Goal: Task Accomplishment & Management: Use online tool/utility

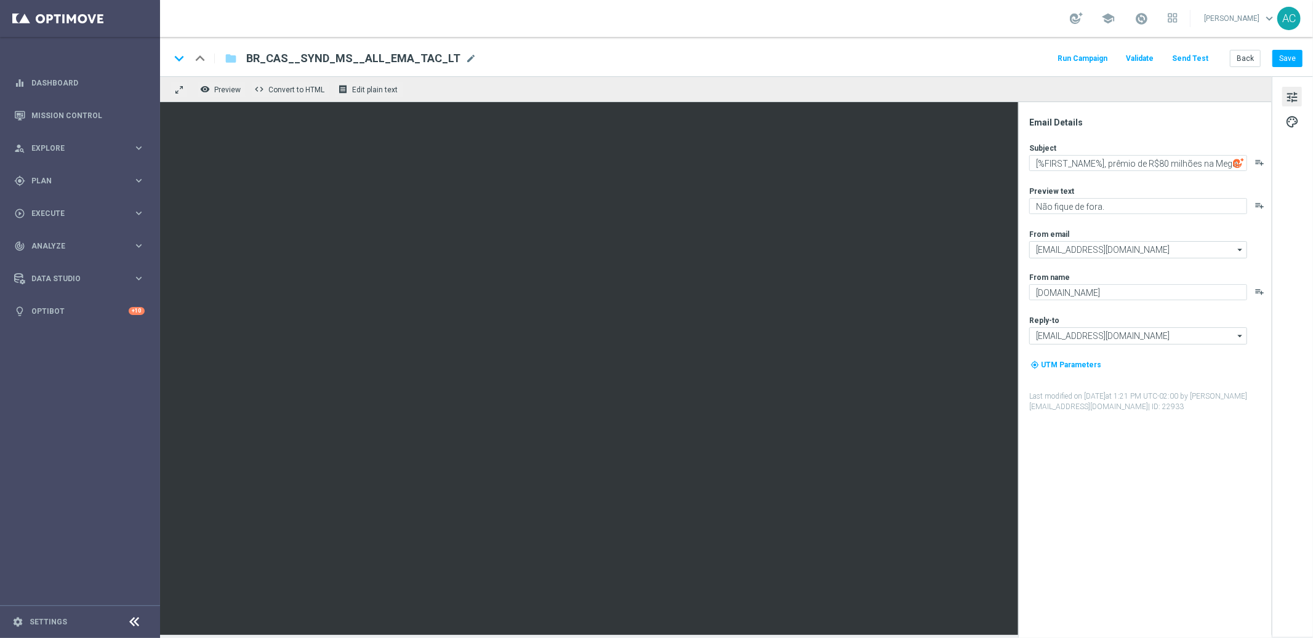
click at [1197, 58] on button "Send Test" at bounding box center [1190, 58] width 40 height 17
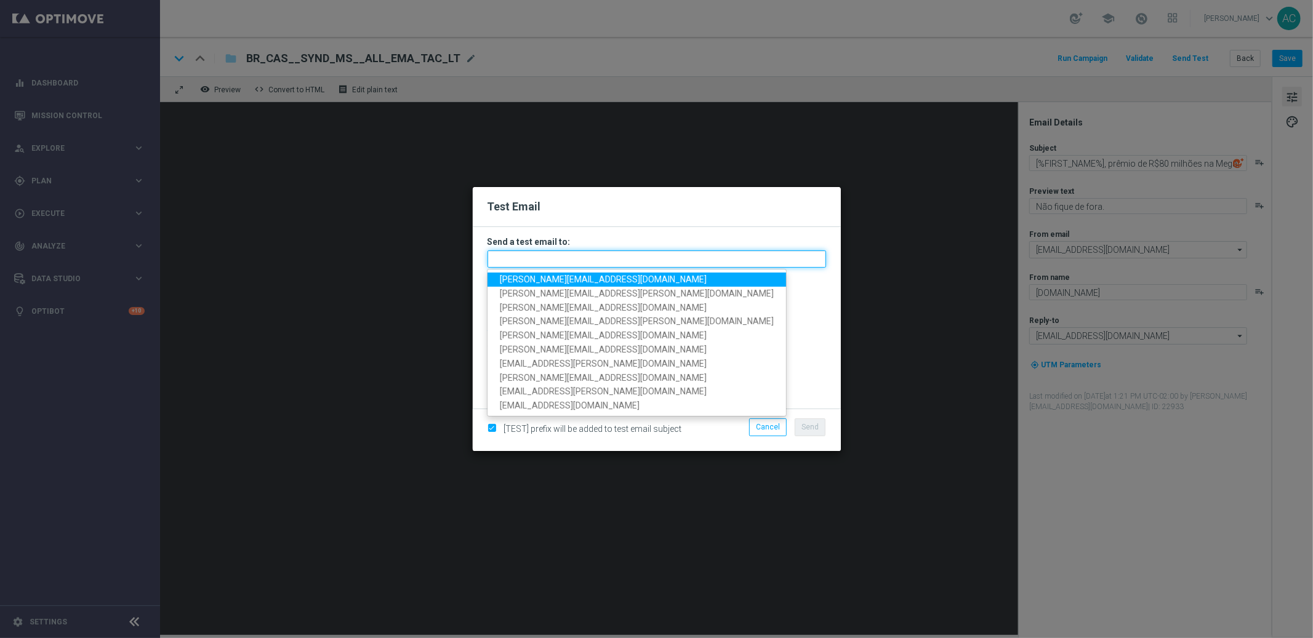
click at [551, 265] on input "text" at bounding box center [657, 259] width 339 height 17
click at [546, 277] on span "adriano.costa@lottoland.com" at bounding box center [603, 280] width 207 height 10
type input "adriano.costa@lottoland.com"
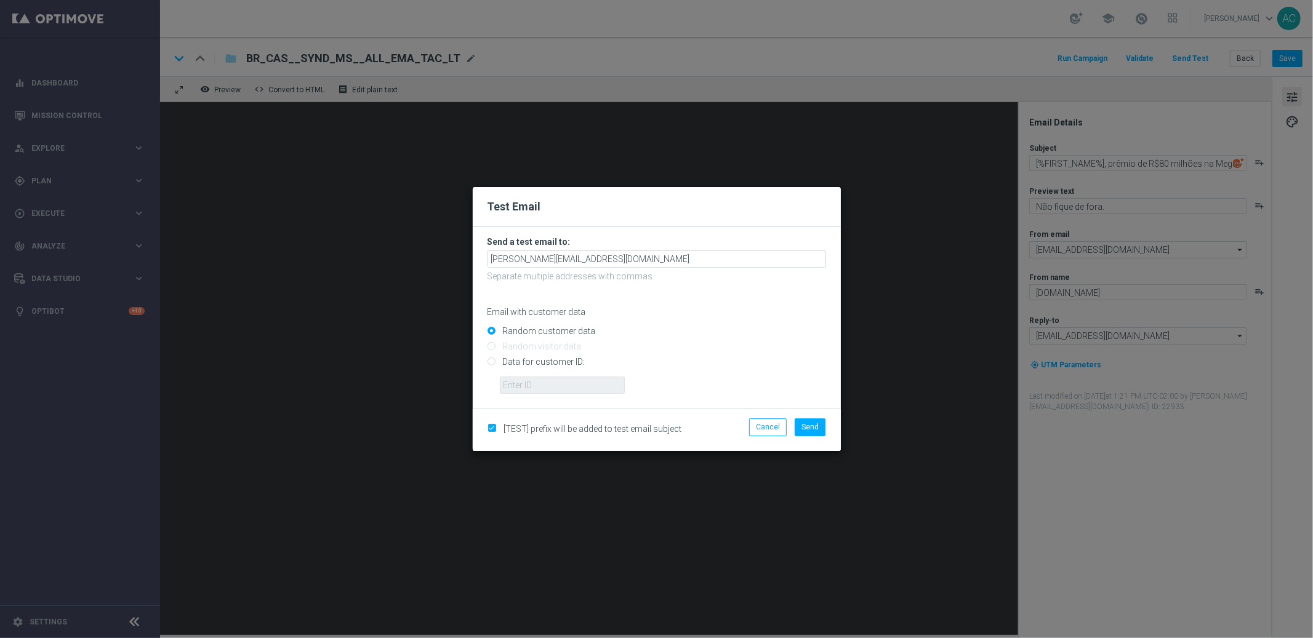
click at [492, 365] on input "Data for customer ID:" at bounding box center [657, 367] width 339 height 17
radio input "true"
click at [538, 383] on input "text" at bounding box center [562, 385] width 125 height 17
click at [558, 385] on input "text" at bounding box center [562, 385] width 125 height 17
click at [570, 384] on input "text" at bounding box center [562, 385] width 125 height 17
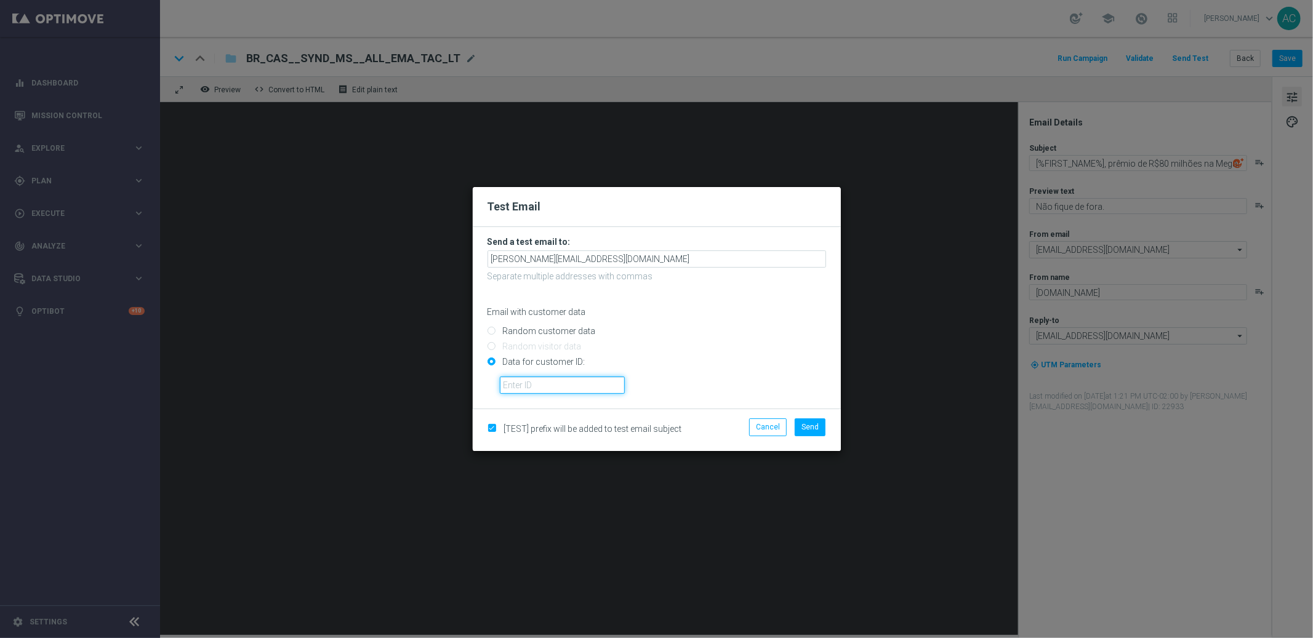
paste input "223946350"
type input "223946350"
click at [805, 430] on span "Send" at bounding box center [809, 427] width 17 height 9
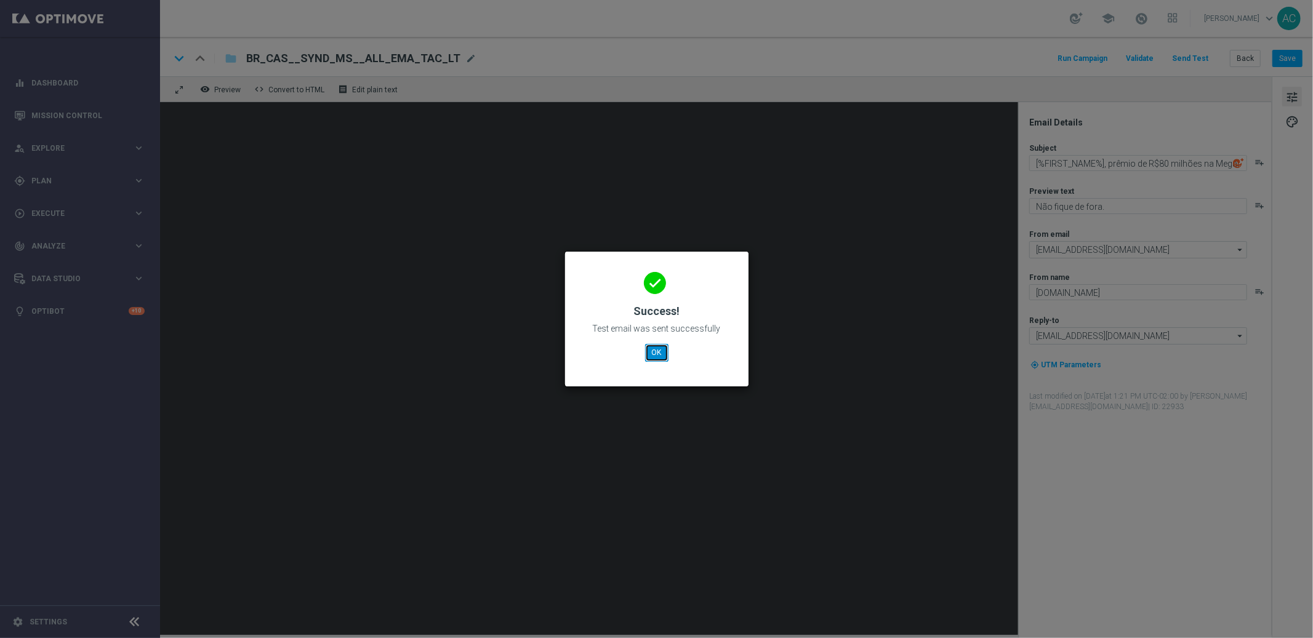
click at [659, 352] on button "OK" at bounding box center [656, 352] width 23 height 17
